Goal: Complete application form

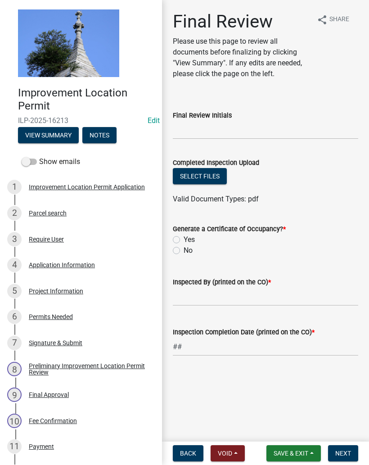
click at [82, 264] on div "Application Information" at bounding box center [62, 265] width 66 height 6
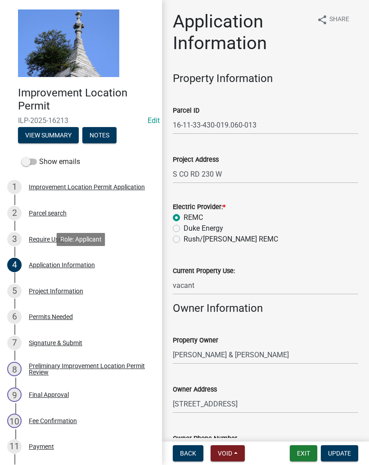
click at [300, 453] on button "Exit" at bounding box center [303, 453] width 27 height 16
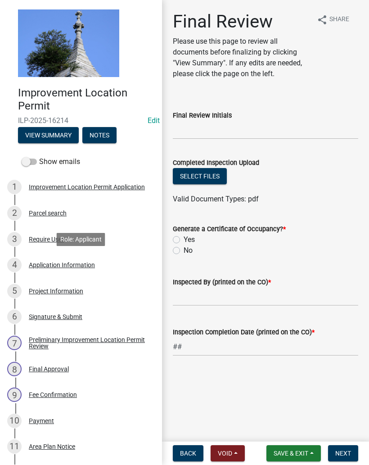
click at [79, 264] on div "Application Information" at bounding box center [62, 265] width 66 height 6
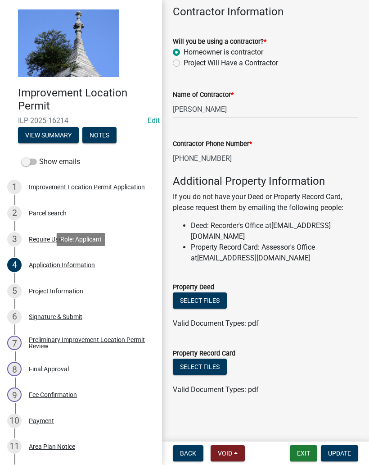
scroll to position [512, 0]
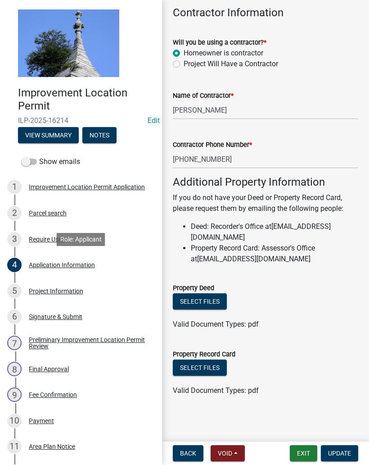
click at [76, 288] on div "Project Information" at bounding box center [56, 291] width 55 height 6
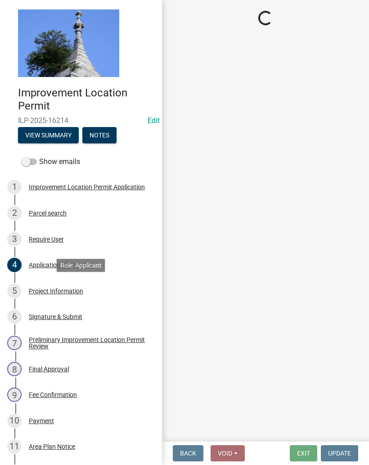
scroll to position [0, 0]
select select "f3bc9023-fd4b-4137-a980-219e42fac529"
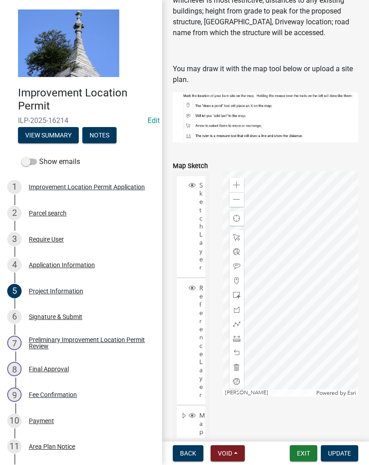
scroll to position [771, 0]
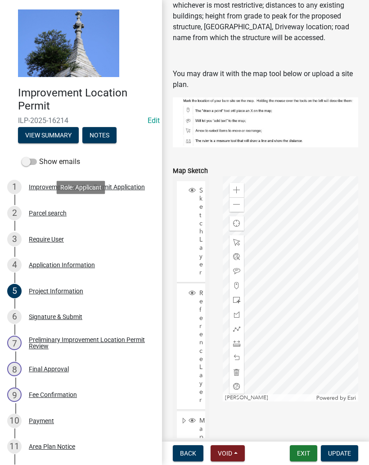
click at [56, 206] on div "2 Parcel search" at bounding box center [77, 213] width 141 height 14
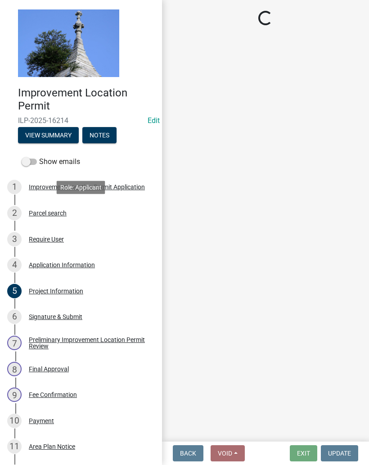
scroll to position [0, 0]
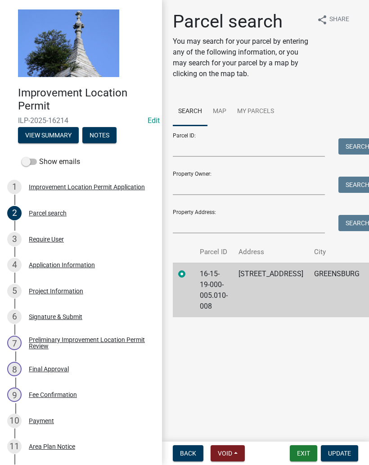
click at [214, 293] on td "16-15-19-000-005.010-008" at bounding box center [214, 290] width 39 height 55
click at [218, 111] on link "Map" at bounding box center [220, 111] width 24 height 29
